Goal: Information Seeking & Learning: Learn about a topic

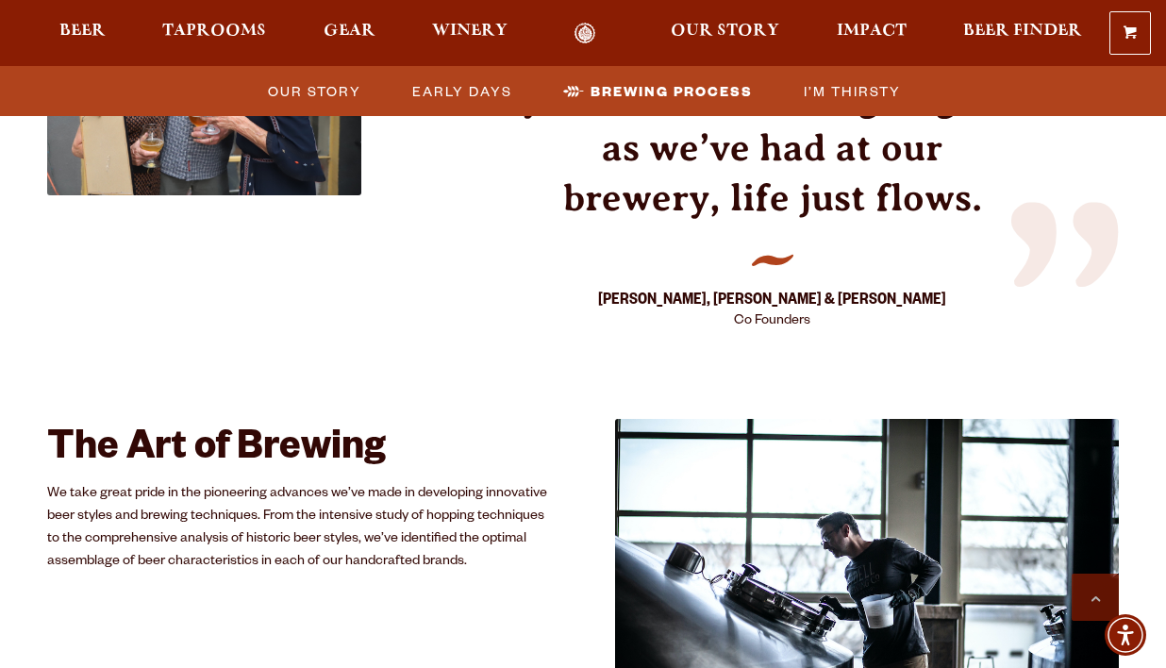
scroll to position [3070, 0]
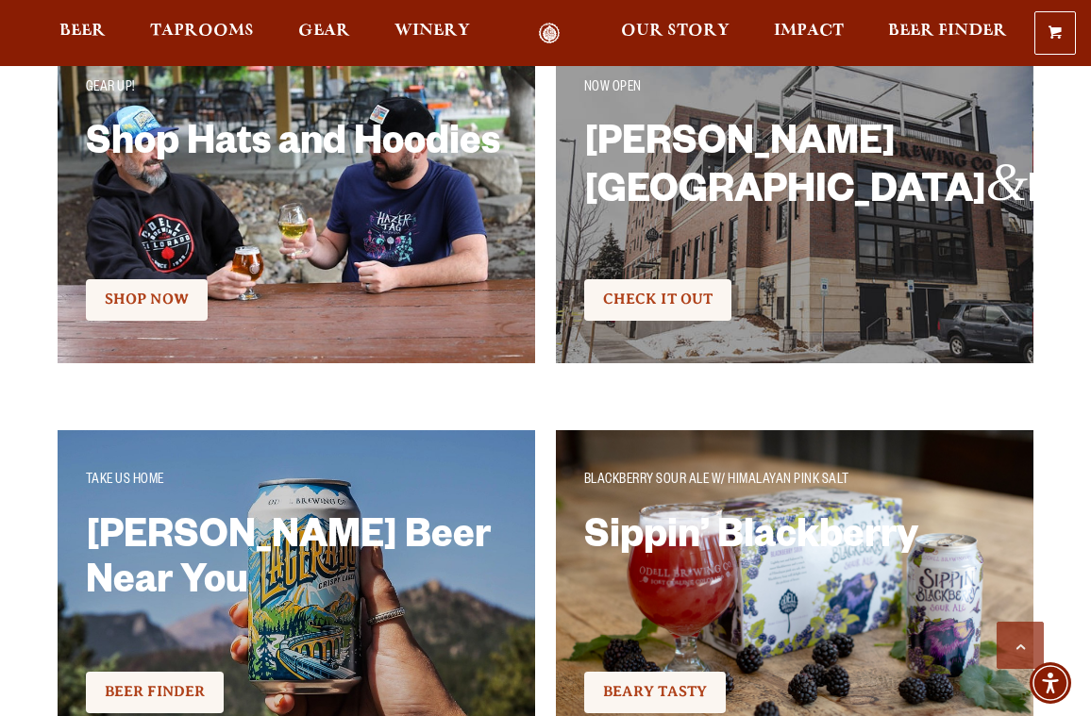
scroll to position [2866, 0]
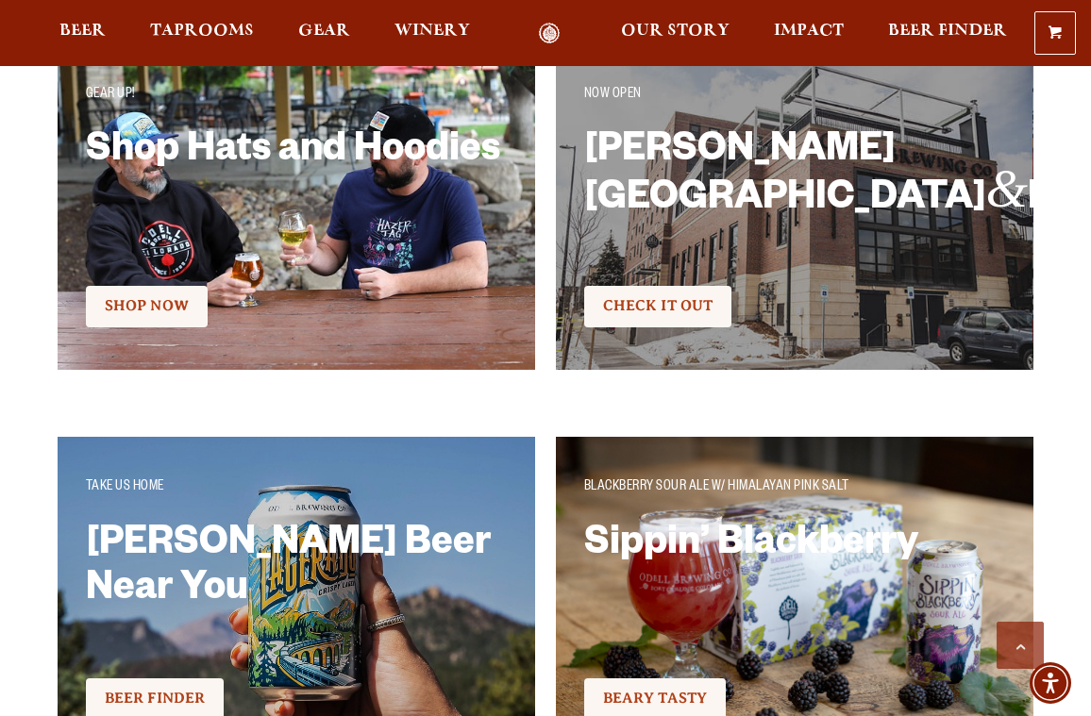
click at [410, 243] on h2 "Shop Hats and Hoodies" at bounding box center [297, 191] width 422 height 123
click at [163, 293] on link "Shop Now" at bounding box center [147, 307] width 122 height 42
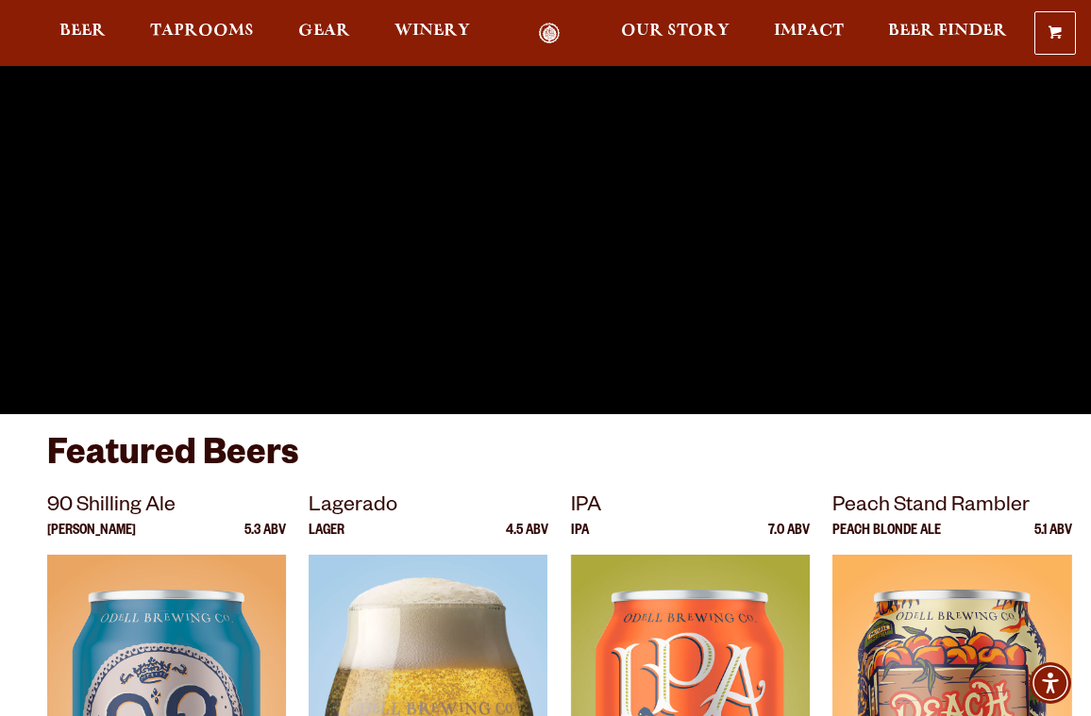
scroll to position [136, 0]
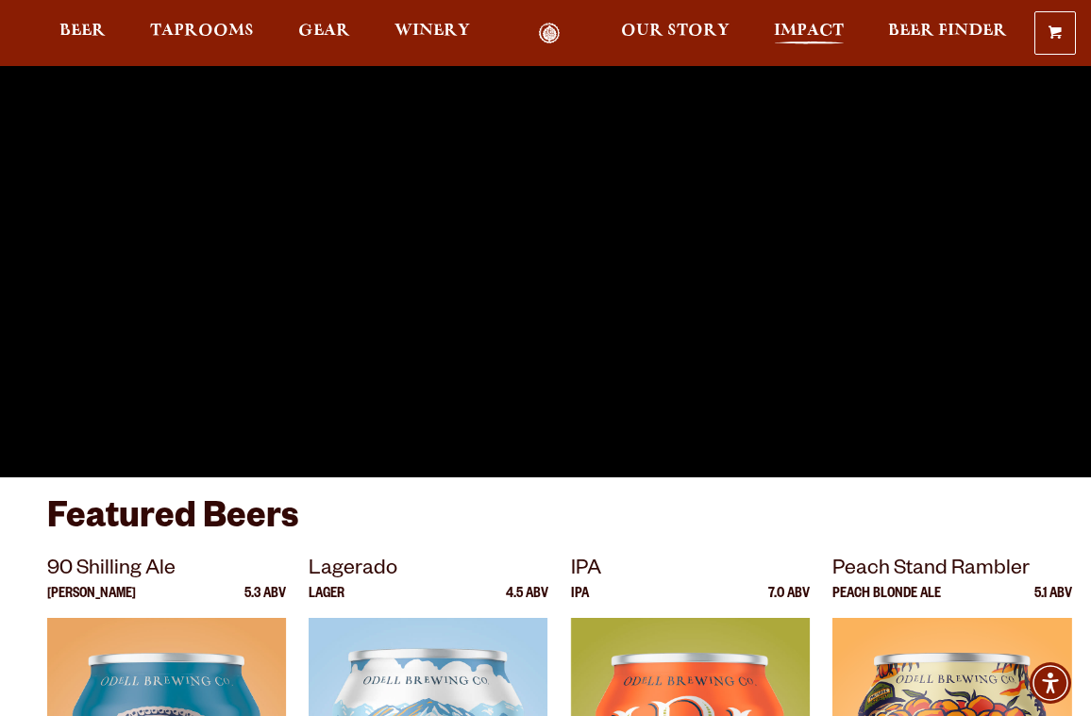
click at [784, 23] on link "Impact" at bounding box center [808, 34] width 94 height 22
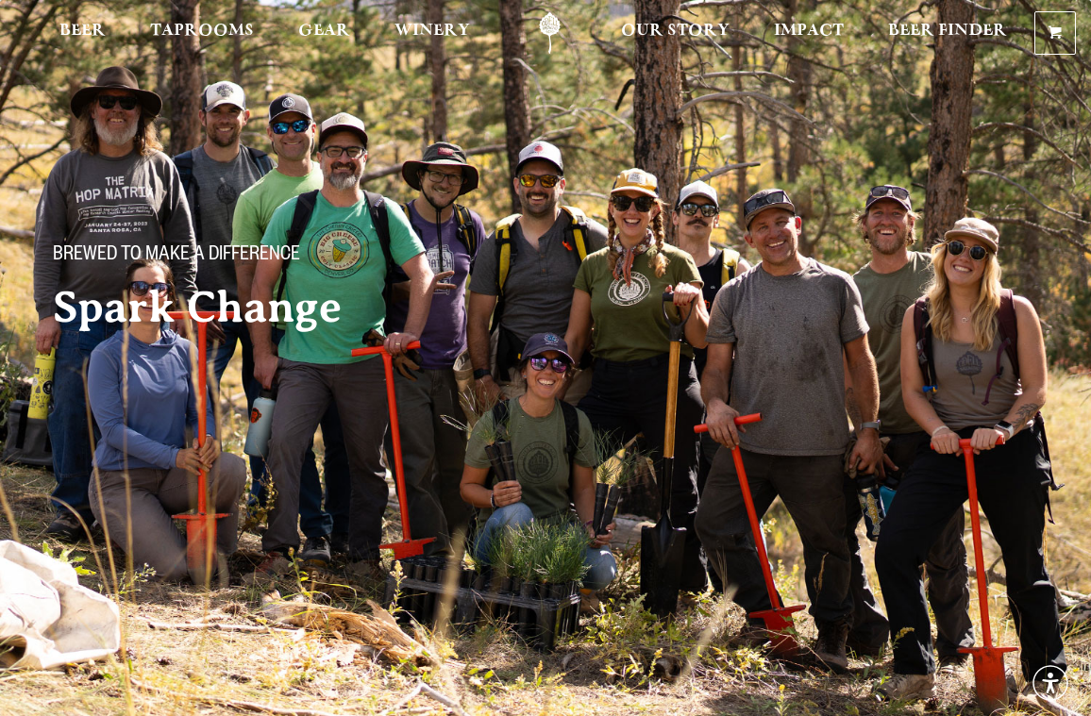
scroll to position [30, 0]
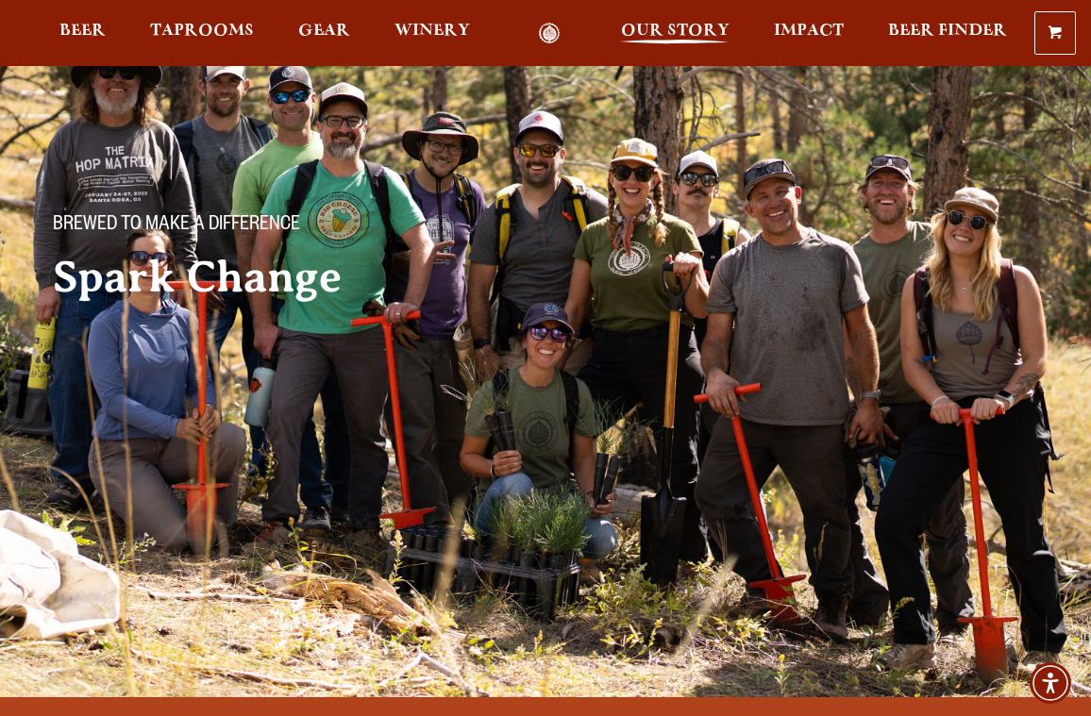
click at [666, 30] on span "Our Story" at bounding box center [675, 31] width 109 height 15
